Goal: Task Accomplishment & Management: Manage account settings

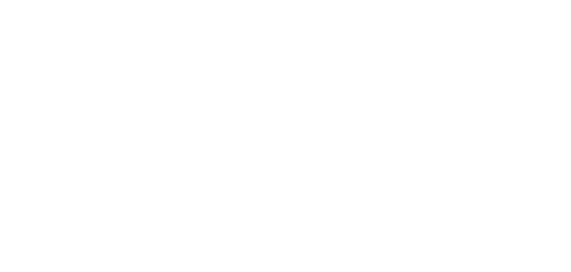
select select "*"
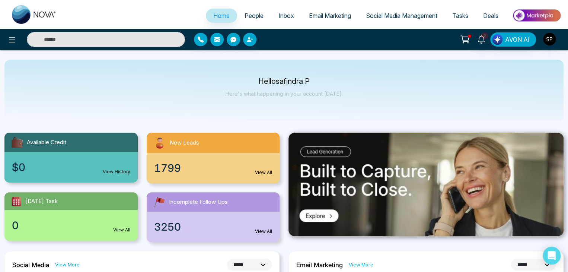
click at [519, 91] on div "Hello safindra P Here's what happening in your account today." at bounding box center [283, 91] width 559 height 62
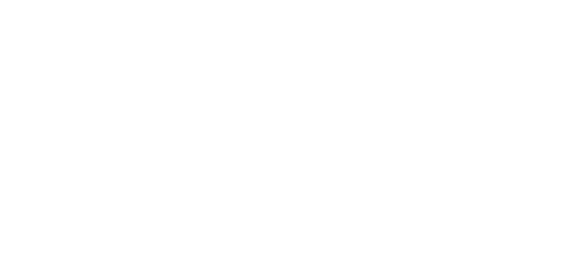
select select "*"
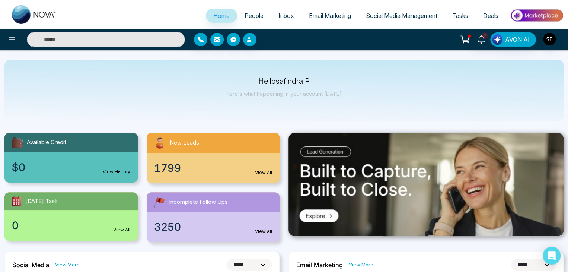
click at [217, 14] on span "Home" at bounding box center [221, 15] width 16 height 7
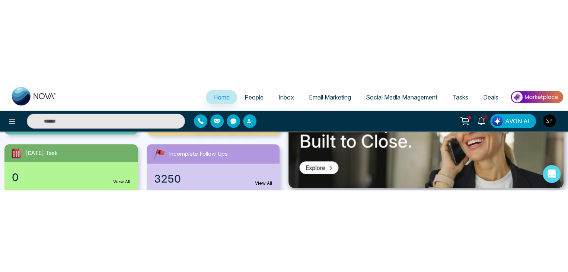
scroll to position [211, 0]
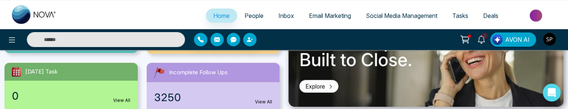
click at [554, 38] on img "button" at bounding box center [549, 39] width 13 height 13
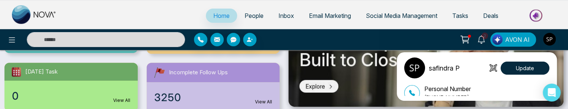
click at [566, 108] on div "safindra P Update Personal Number +917021143662 Email safindra@mmnovatech.com D…" at bounding box center [284, 54] width 568 height 109
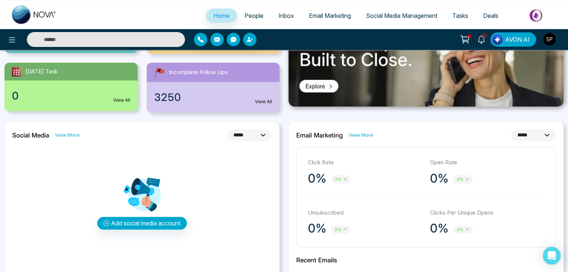
click at [554, 41] on img "button" at bounding box center [549, 39] width 13 height 13
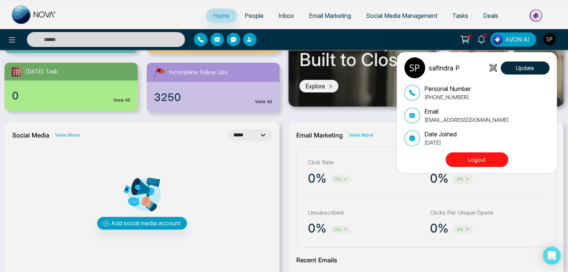
click at [475, 158] on button "Logout" at bounding box center [476, 159] width 62 height 15
